Goal: Task Accomplishment & Management: Complete application form

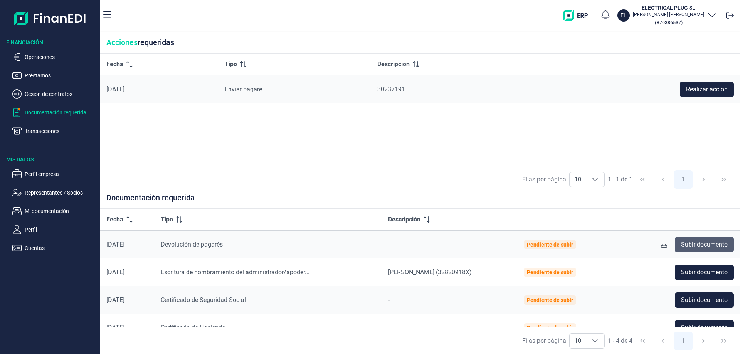
click at [682, 245] on span "Subir documento" at bounding box center [704, 244] width 47 height 9
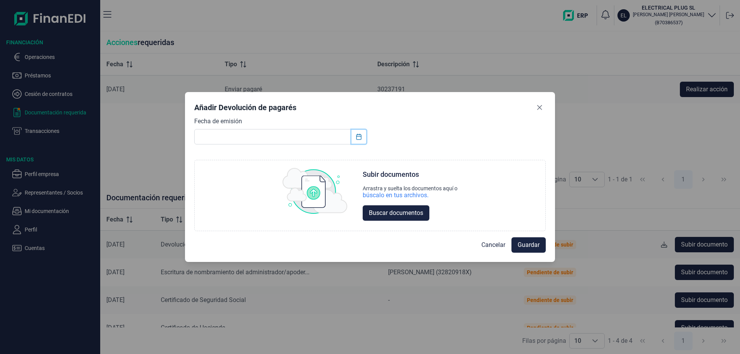
click at [362, 139] on button "Choose Date" at bounding box center [358, 137] width 15 height 14
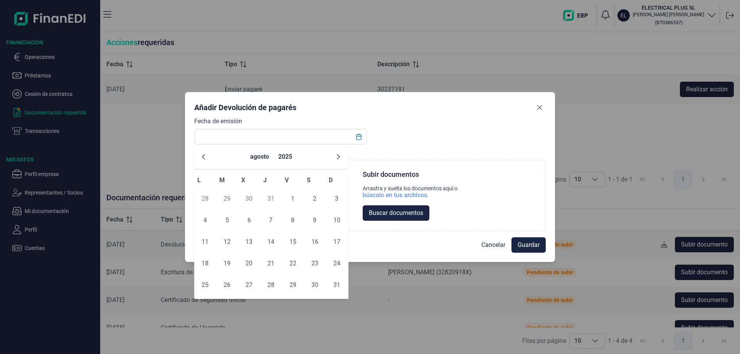
click at [385, 142] on div "Fecha de emisión Choose Subir documentos Arrastra y suelta los documentos aquí …" at bounding box center [369, 174] width 351 height 115
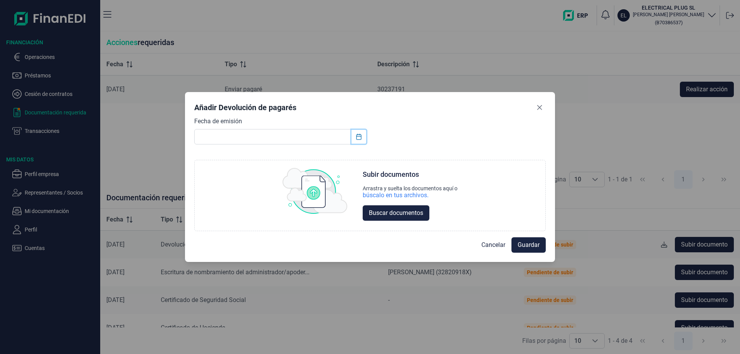
click at [360, 136] on icon "Choose Date" at bounding box center [359, 137] width 6 height 6
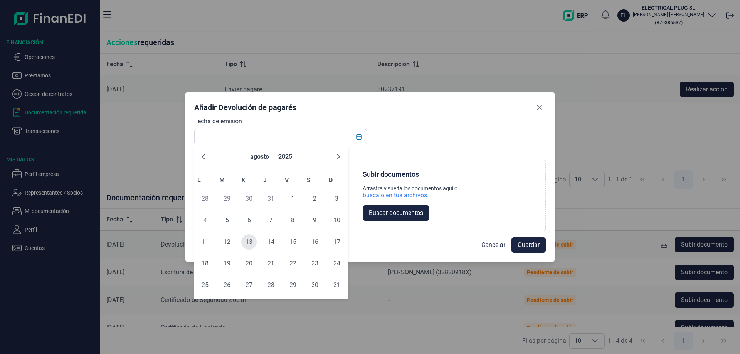
click at [250, 240] on span "13" at bounding box center [248, 241] width 15 height 15
type input "[DATE]"
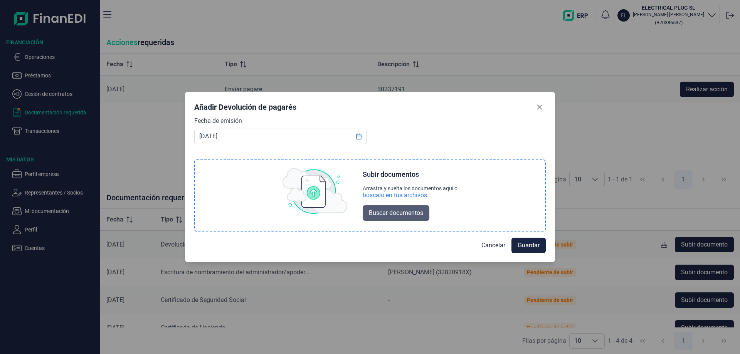
click at [394, 213] on span "Buscar documentos" at bounding box center [396, 212] width 54 height 9
click at [315, 195] on img at bounding box center [314, 191] width 65 height 46
click at [312, 193] on img at bounding box center [314, 191] width 65 height 46
click at [373, 176] on div "Subir documentos" at bounding box center [390, 174] width 56 height 9
click at [535, 108] on button "Close" at bounding box center [539, 107] width 12 height 12
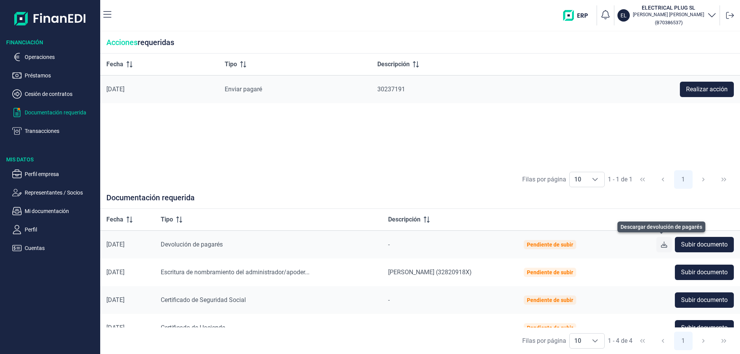
click at [662, 247] on icon at bounding box center [664, 245] width 6 height 6
click at [691, 246] on span "Subir documento" at bounding box center [704, 244] width 47 height 9
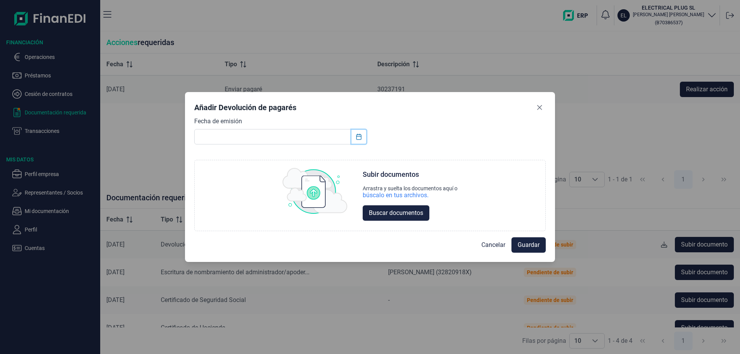
click at [359, 138] on icon "Choose Date" at bounding box center [359, 137] width 6 height 6
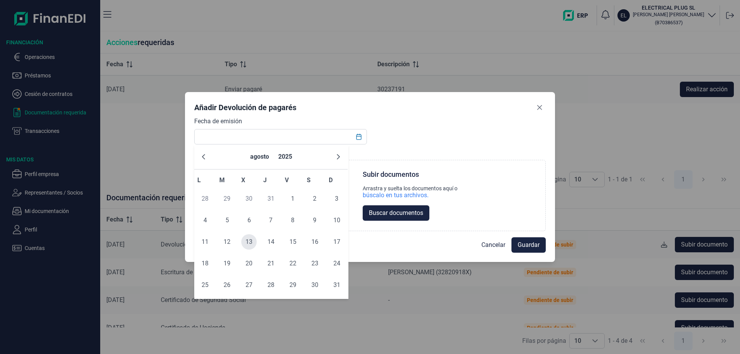
click at [247, 240] on span "13" at bounding box center [248, 241] width 15 height 15
type input "[DATE]"
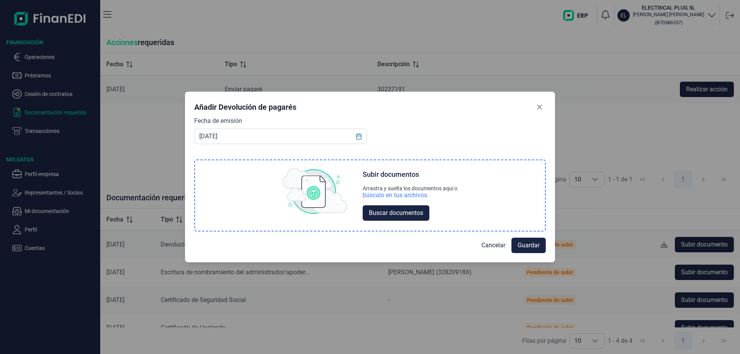
click at [314, 188] on img at bounding box center [314, 191] width 65 height 46
click at [383, 216] on span "Buscar documentos" at bounding box center [396, 212] width 54 height 9
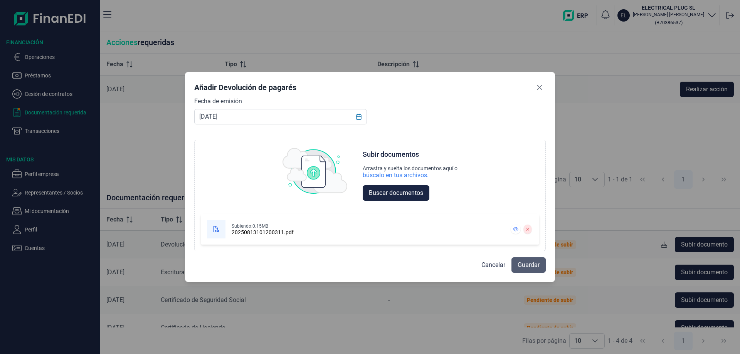
click at [521, 266] on span "Guardar" at bounding box center [528, 264] width 22 height 9
